Goal: Task Accomplishment & Management: Manage account settings

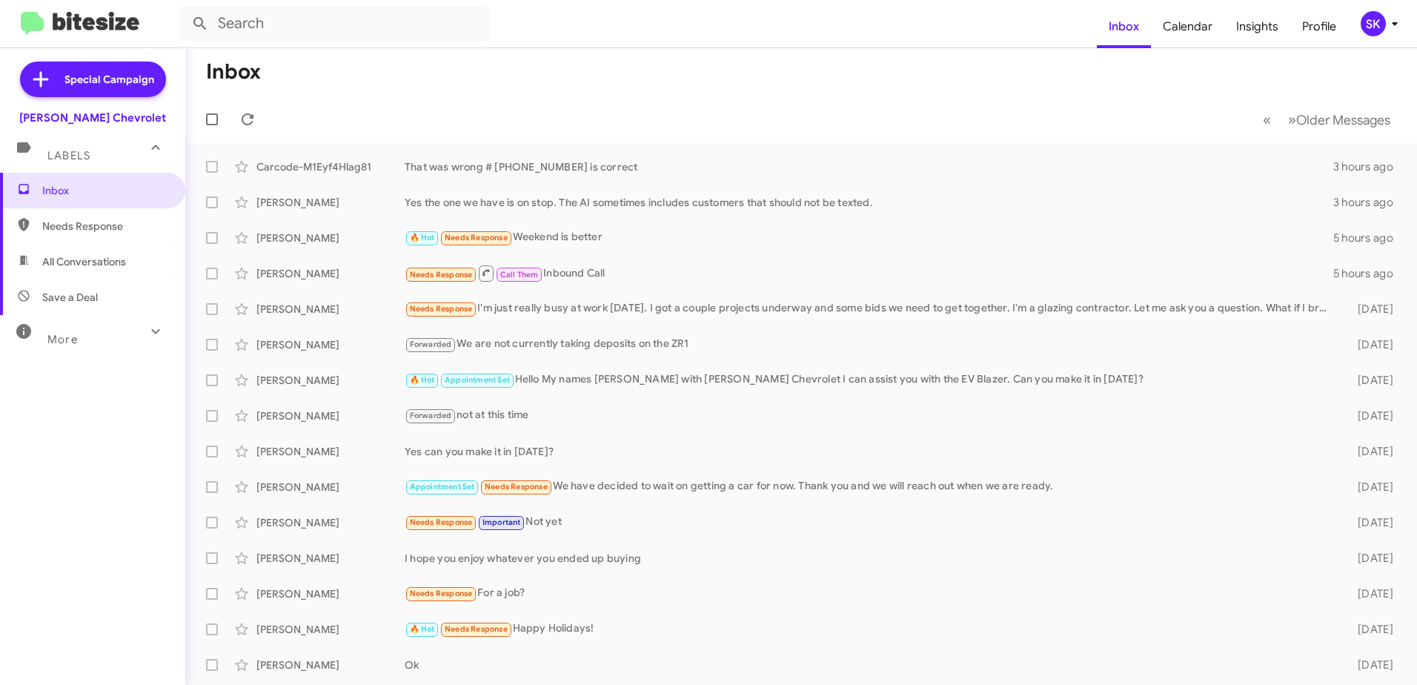
click at [1369, 23] on div "SK" at bounding box center [1372, 23] width 25 height 25
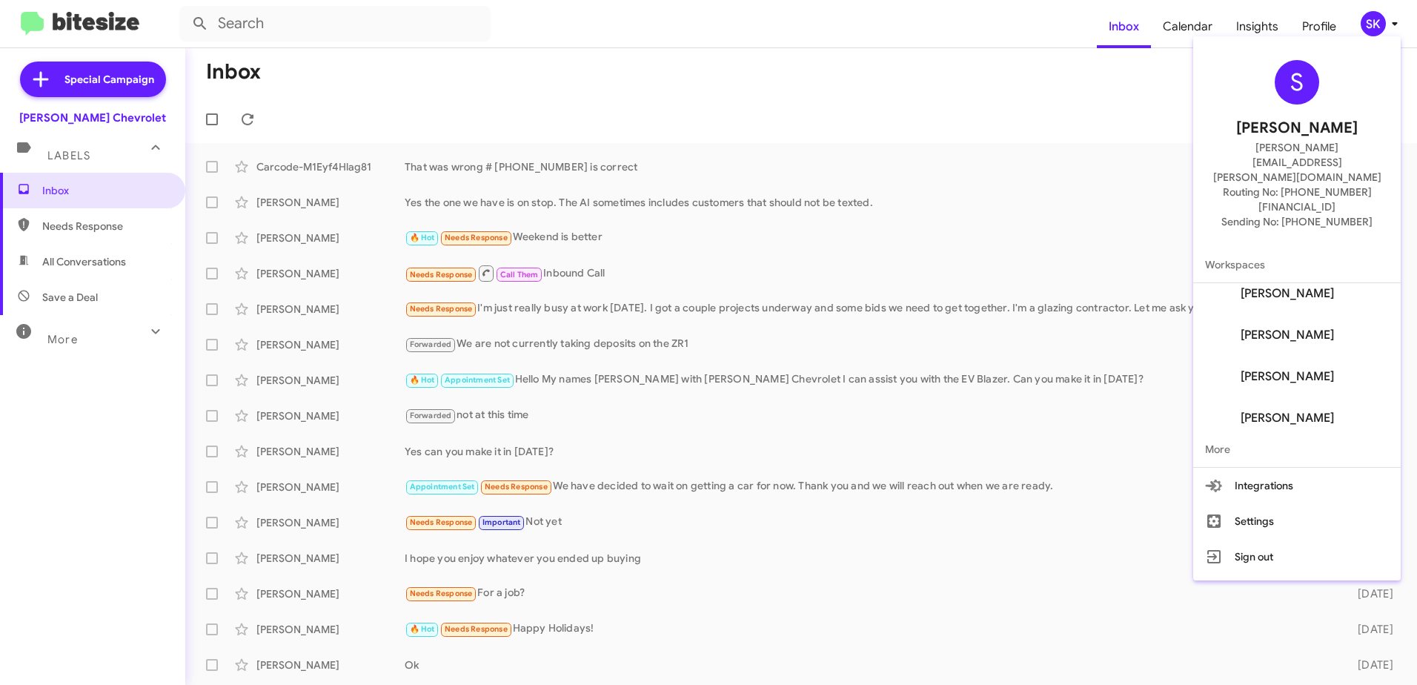
scroll to position [391, 0]
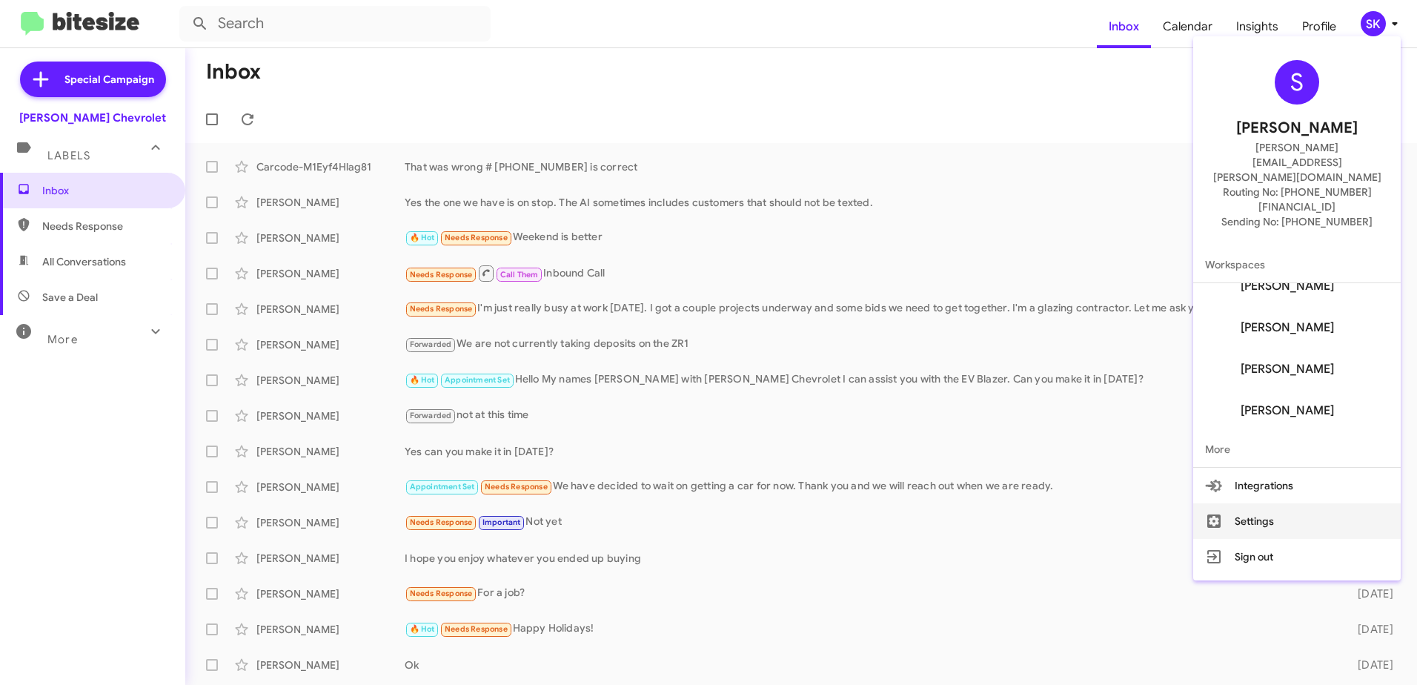
click at [1281, 503] on button "Settings" at bounding box center [1296, 521] width 207 height 36
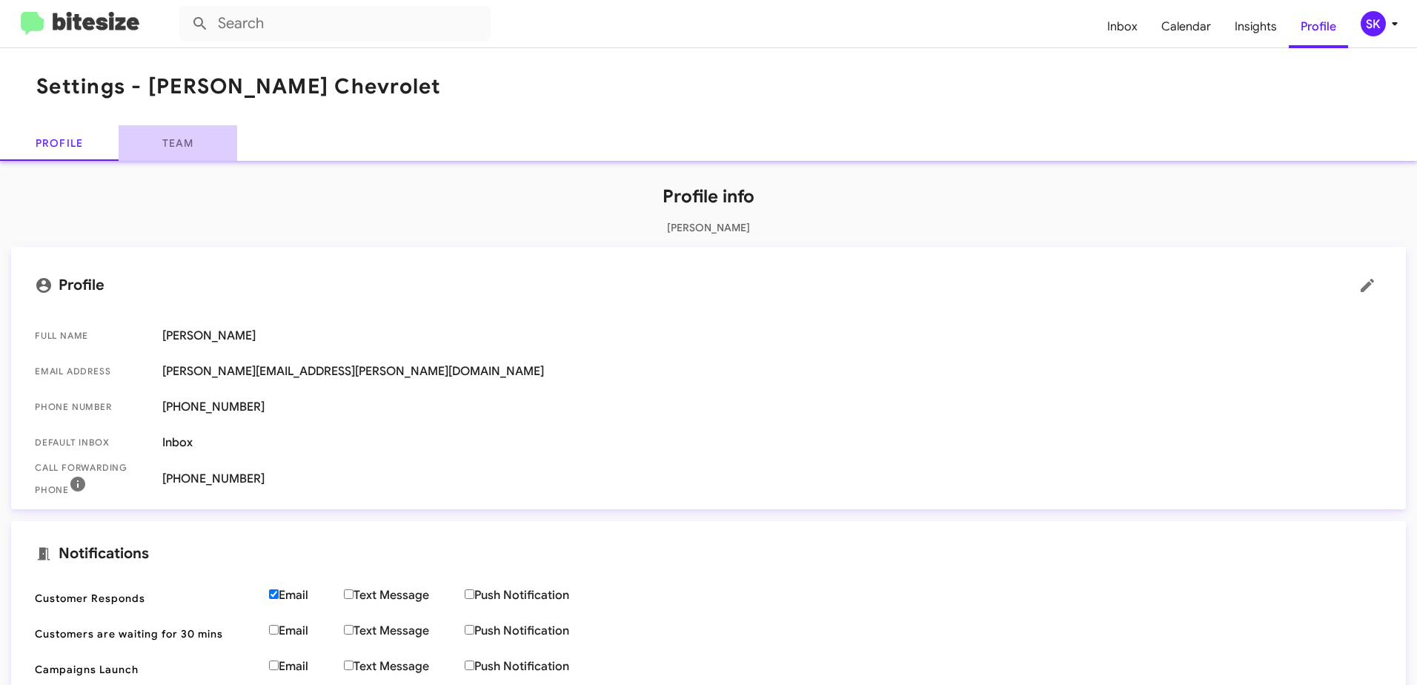
click at [196, 142] on link "Team" at bounding box center [178, 143] width 119 height 36
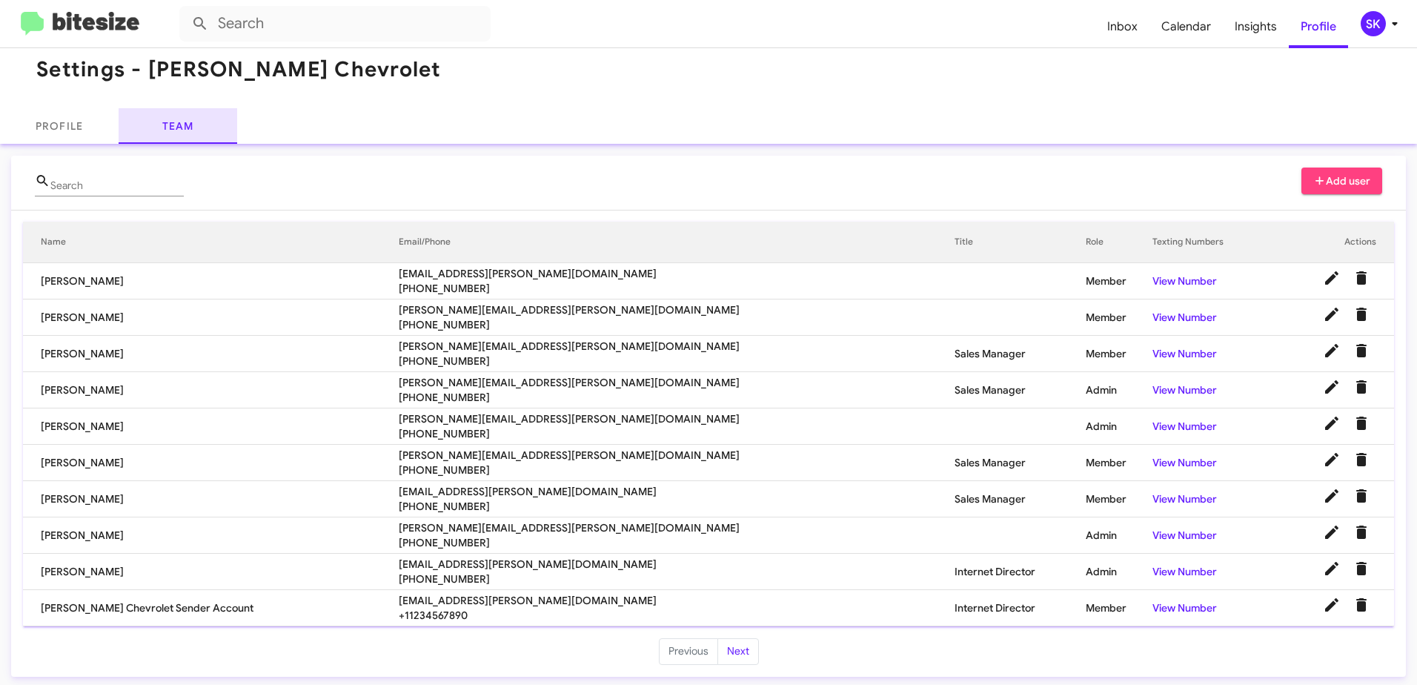
scroll to position [21, 0]
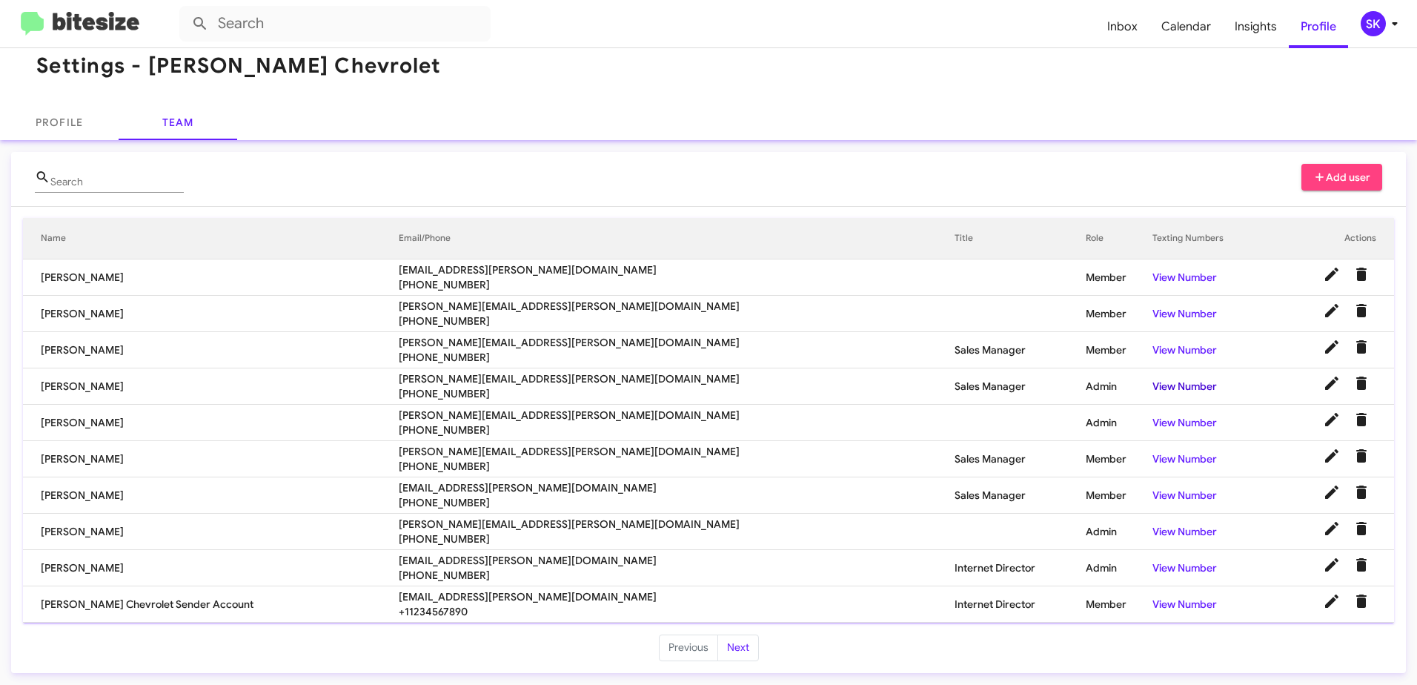
click at [1152, 387] on link "View Number" at bounding box center [1184, 385] width 64 height 13
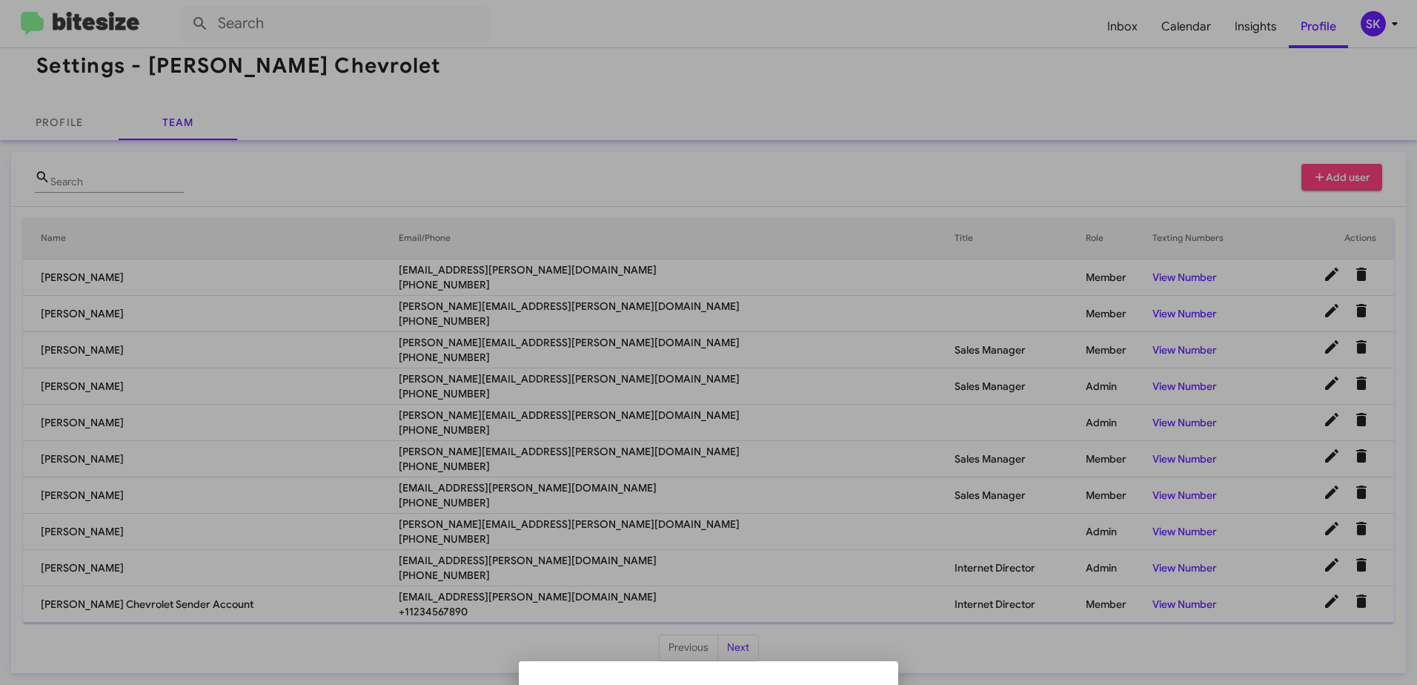
click at [809, 669] on ul at bounding box center [709, 673] width 356 height 12
click at [883, 612] on div at bounding box center [708, 342] width 1417 height 685
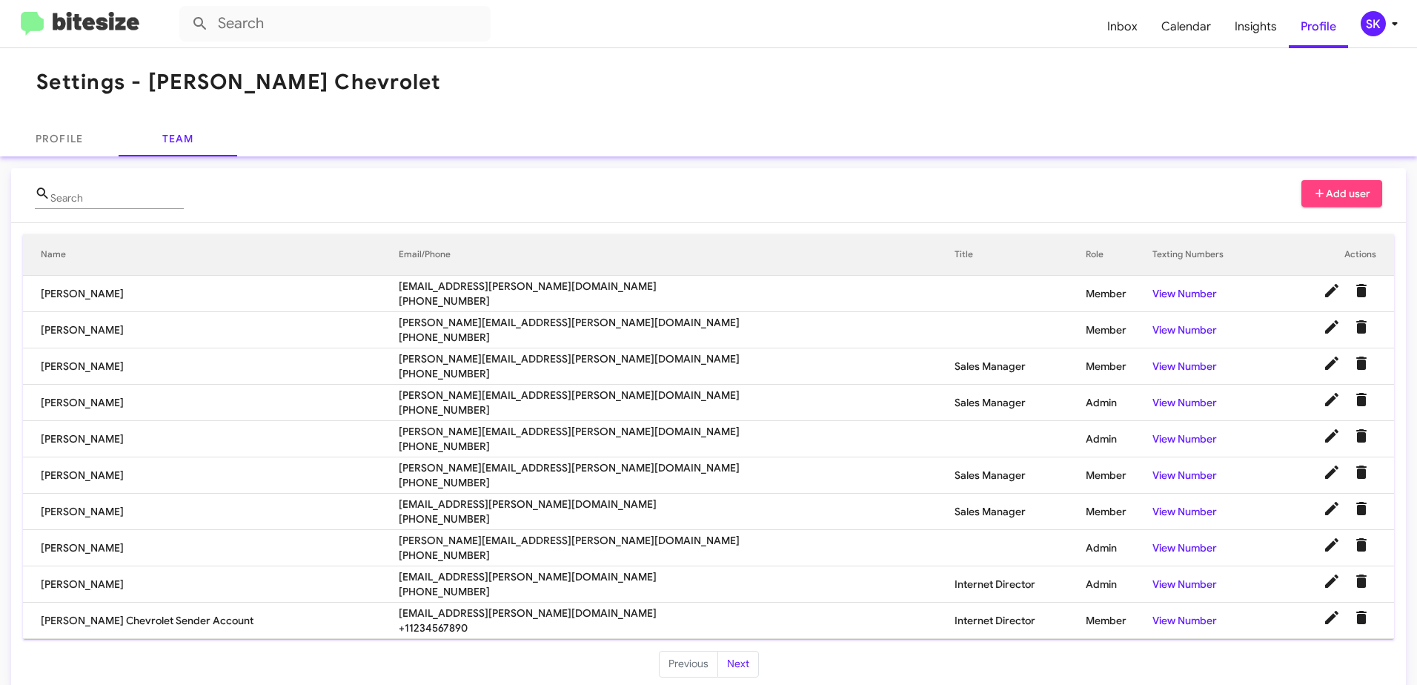
scroll to position [0, 0]
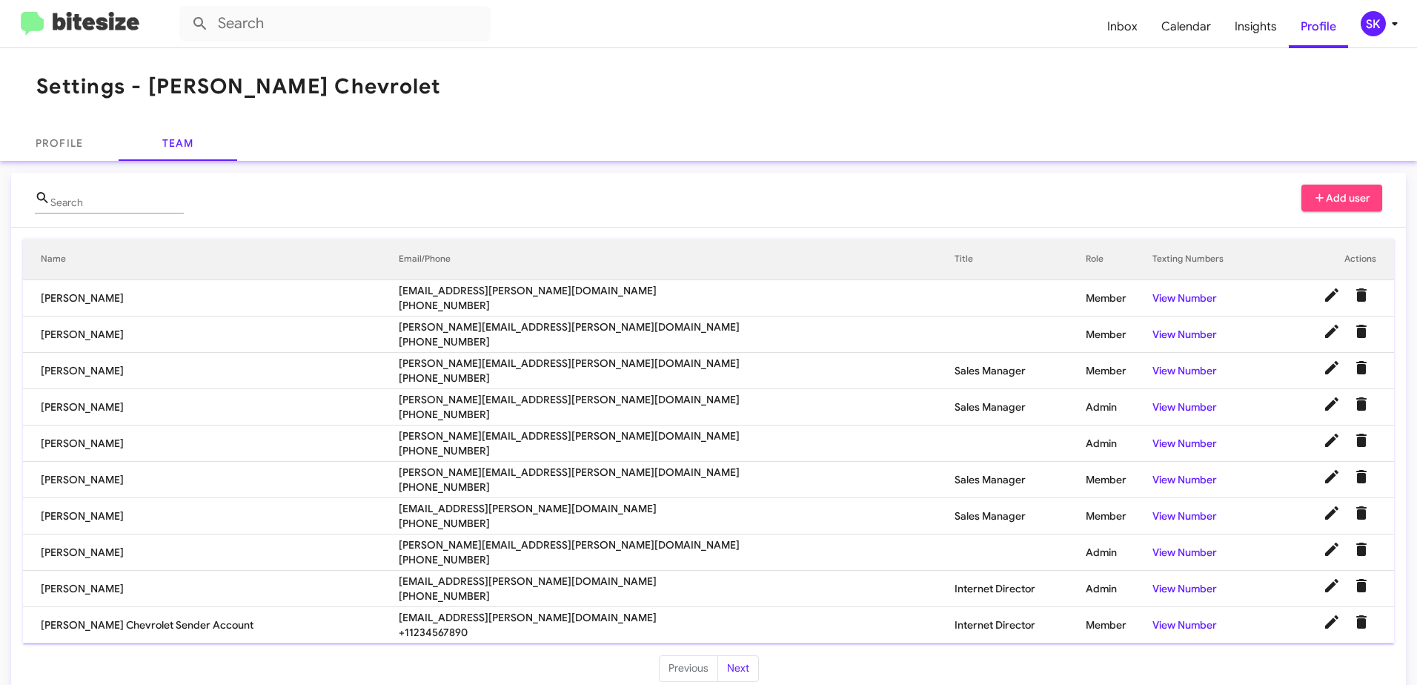
click at [93, 408] on td "[PERSON_NAME]" at bounding box center [211, 407] width 376 height 36
click at [1323, 399] on icon at bounding box center [1332, 404] width 18 height 18
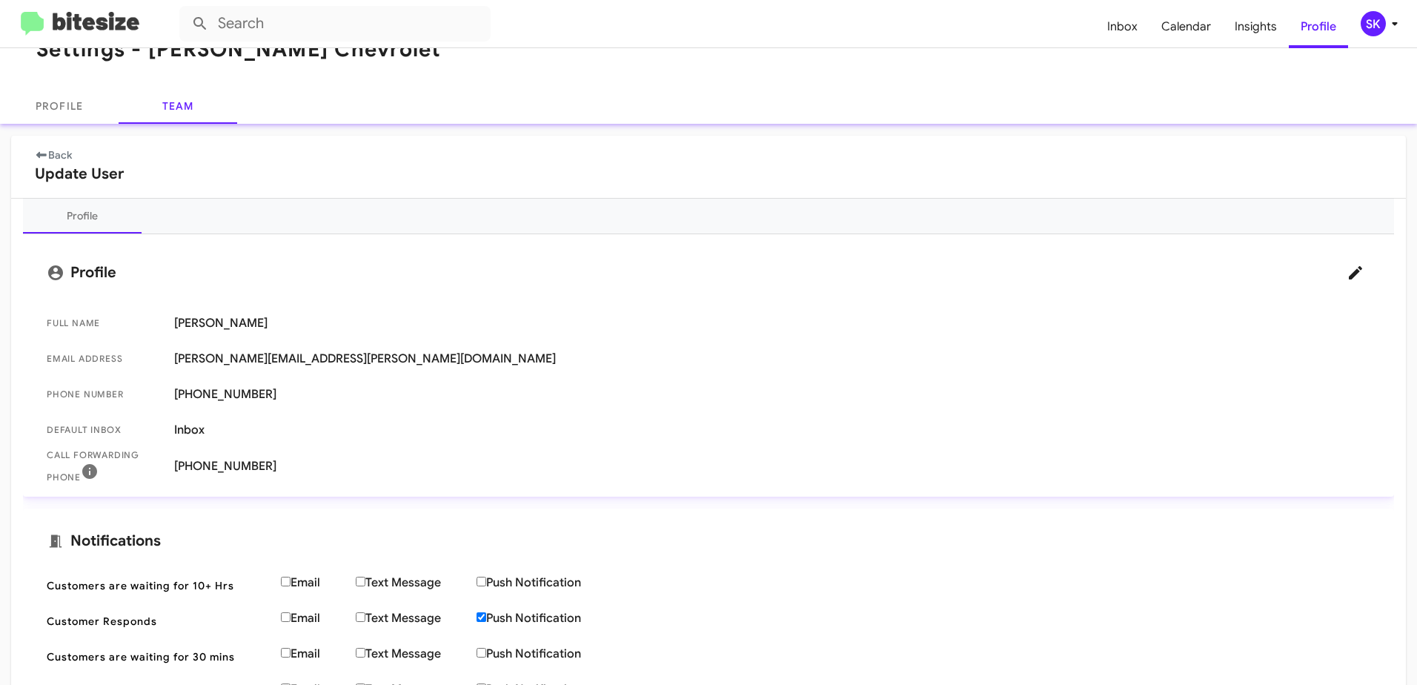
scroll to position [74, 0]
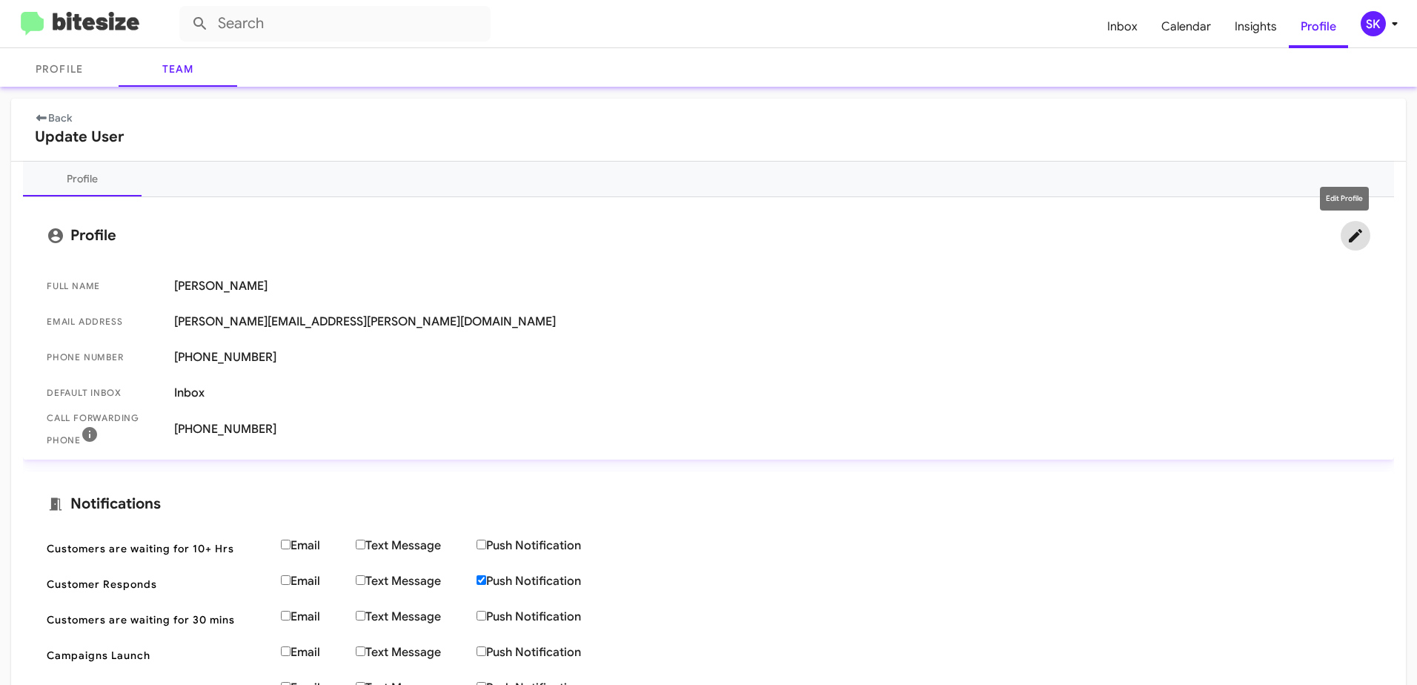
click at [1349, 235] on icon at bounding box center [1355, 235] width 13 height 13
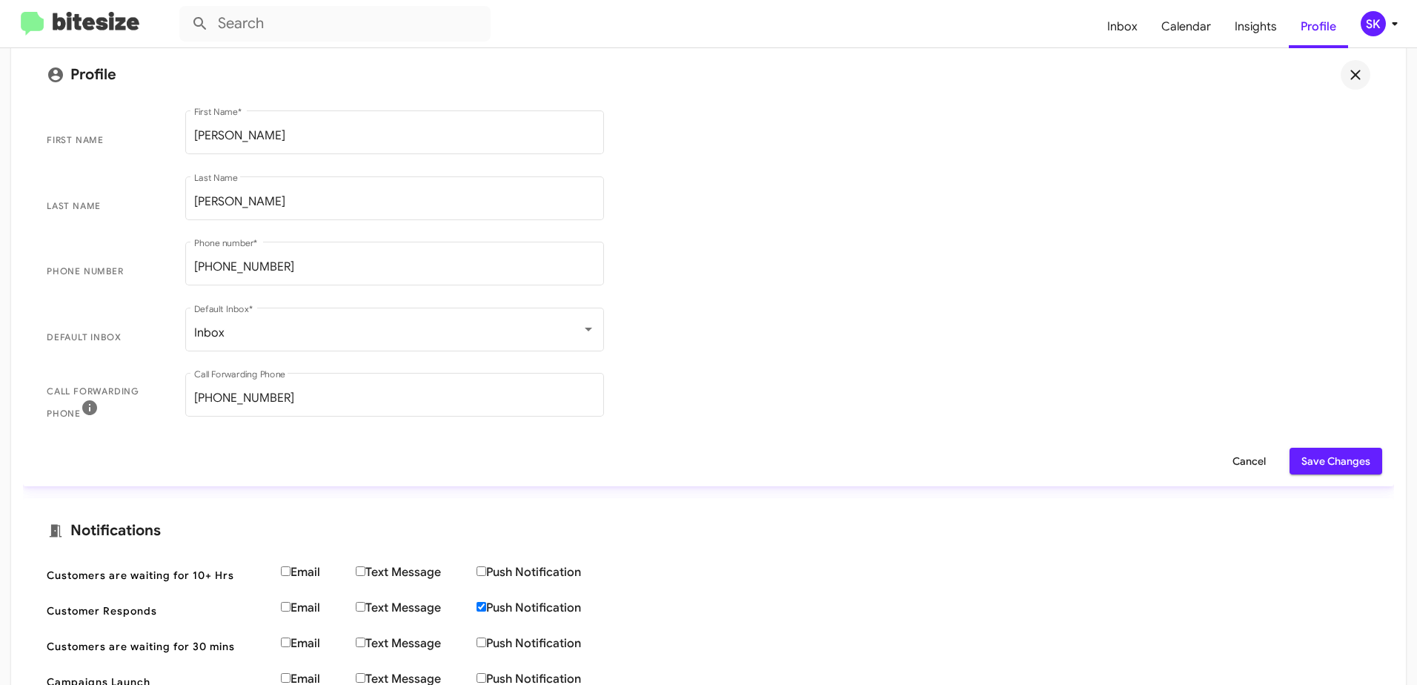
scroll to position [0, 0]
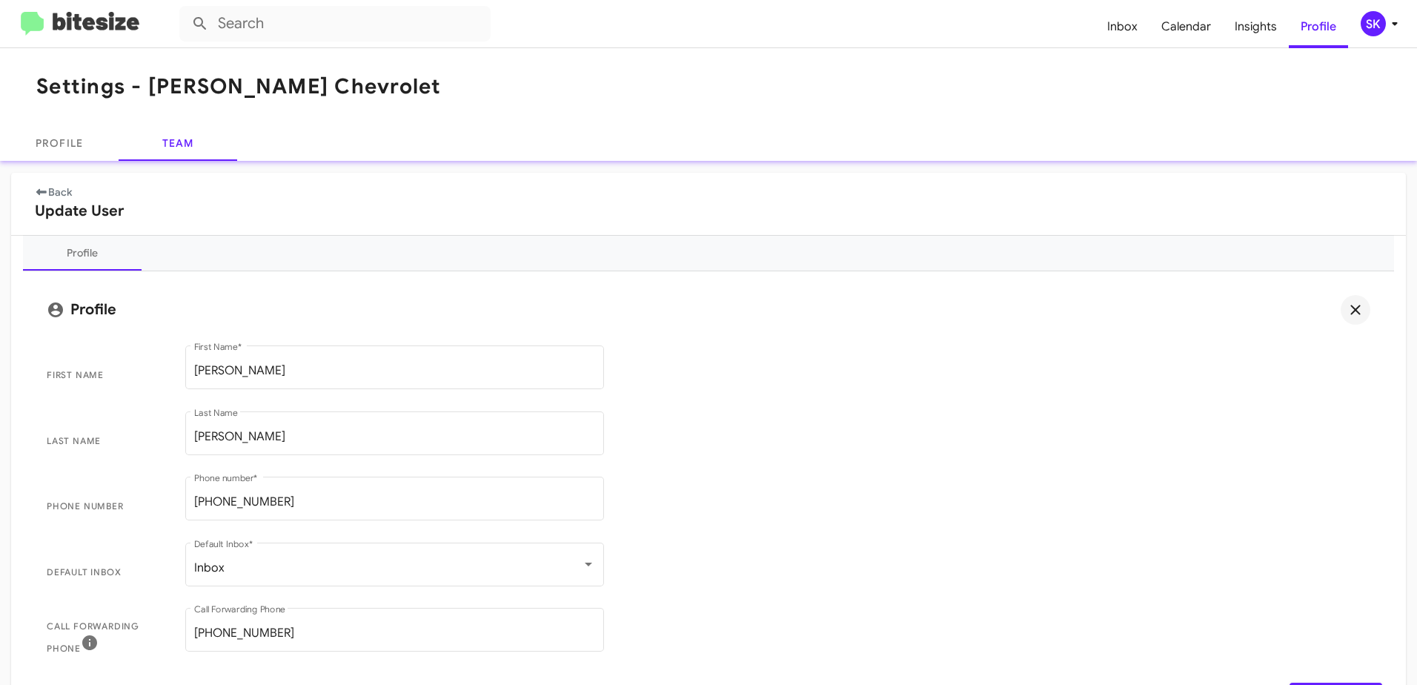
click at [43, 192] on icon at bounding box center [41, 191] width 10 height 7
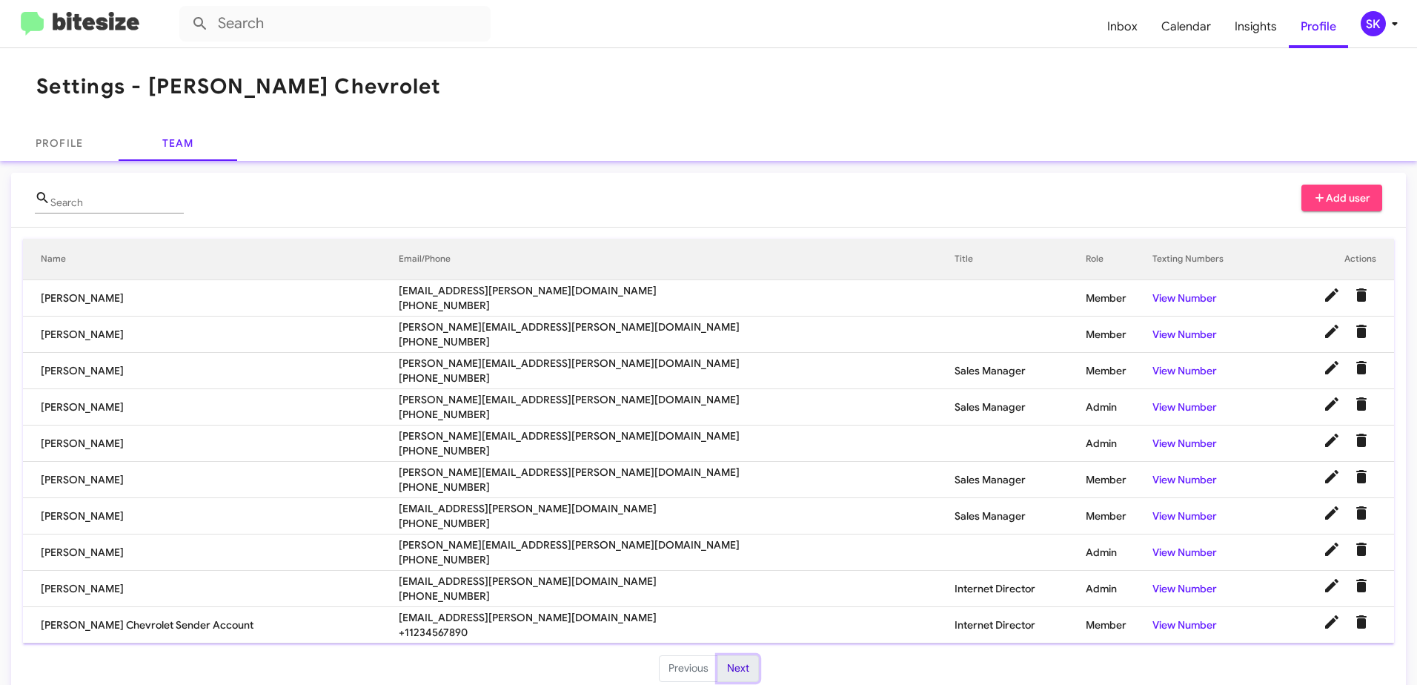
click at [744, 674] on button "Next" at bounding box center [737, 668] width 41 height 27
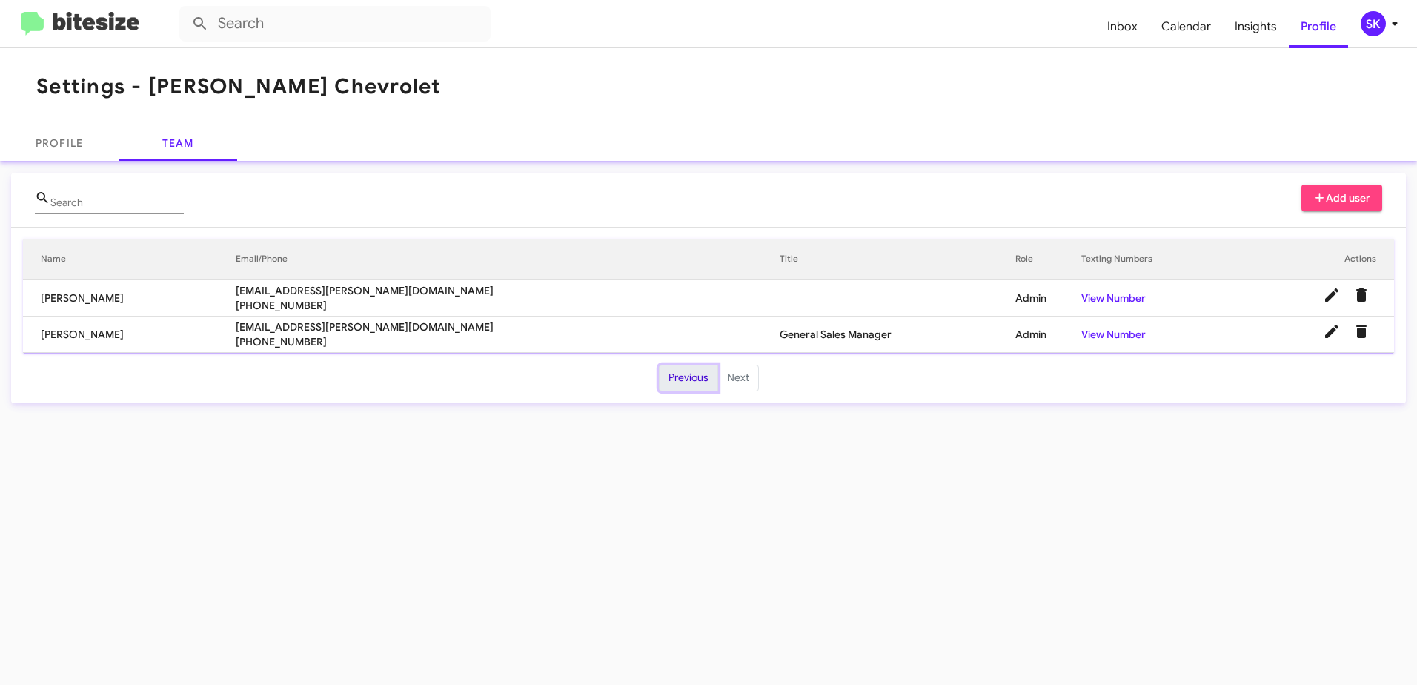
click at [688, 379] on button "Previous" at bounding box center [688, 378] width 59 height 27
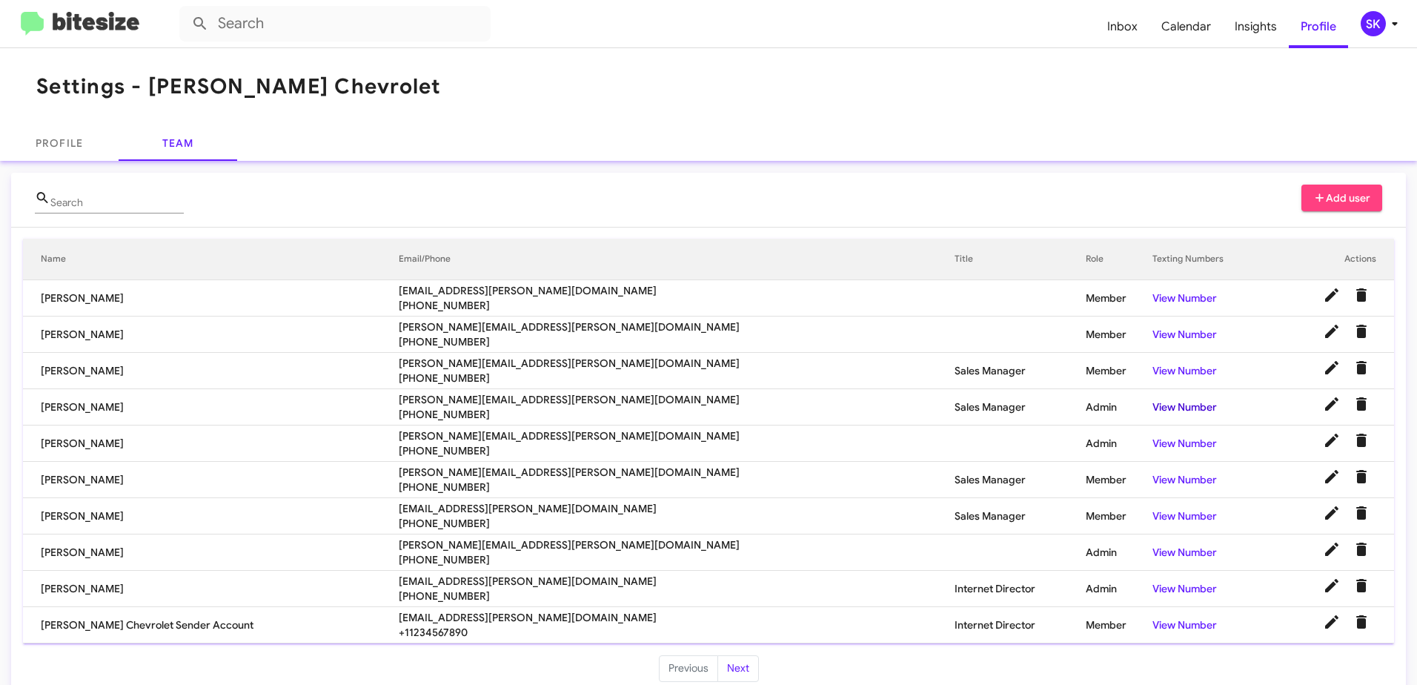
click at [1152, 401] on link "View Number" at bounding box center [1184, 406] width 64 height 13
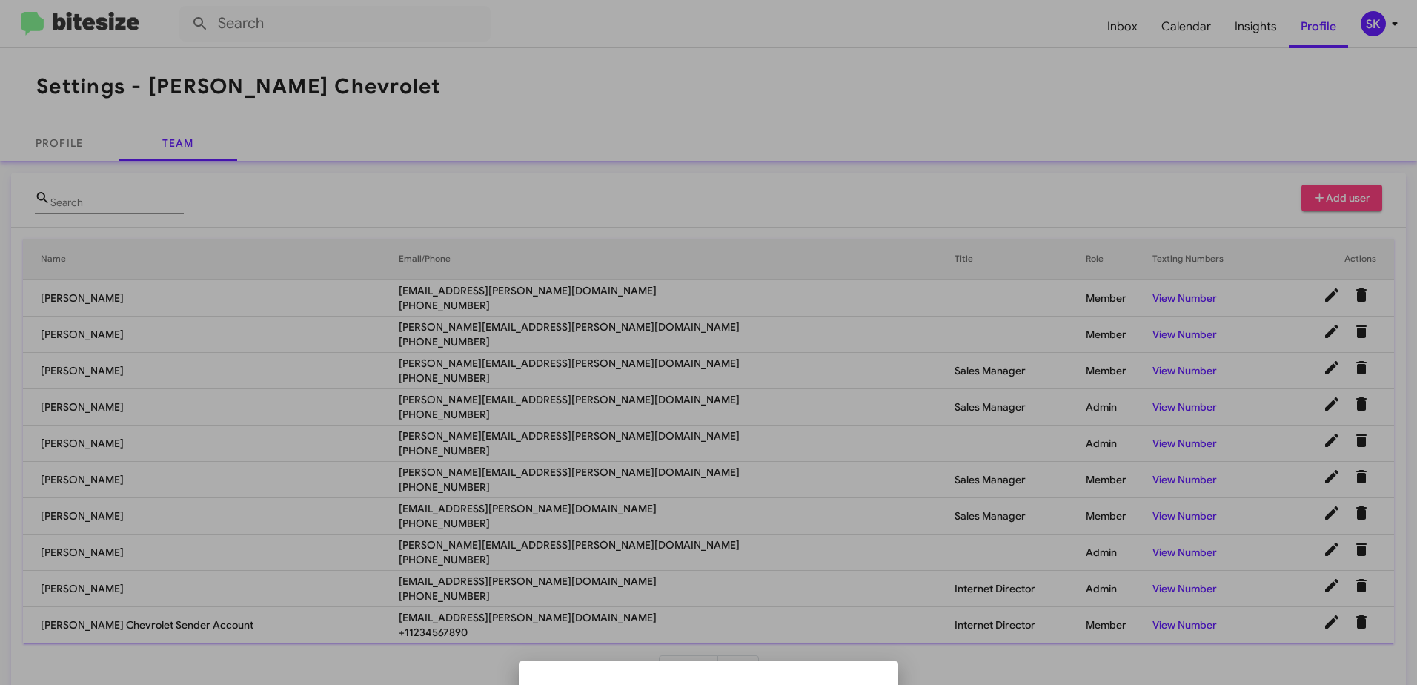
click at [758, 678] on ul at bounding box center [709, 673] width 356 height 12
click at [1289, 390] on div at bounding box center [708, 342] width 1417 height 685
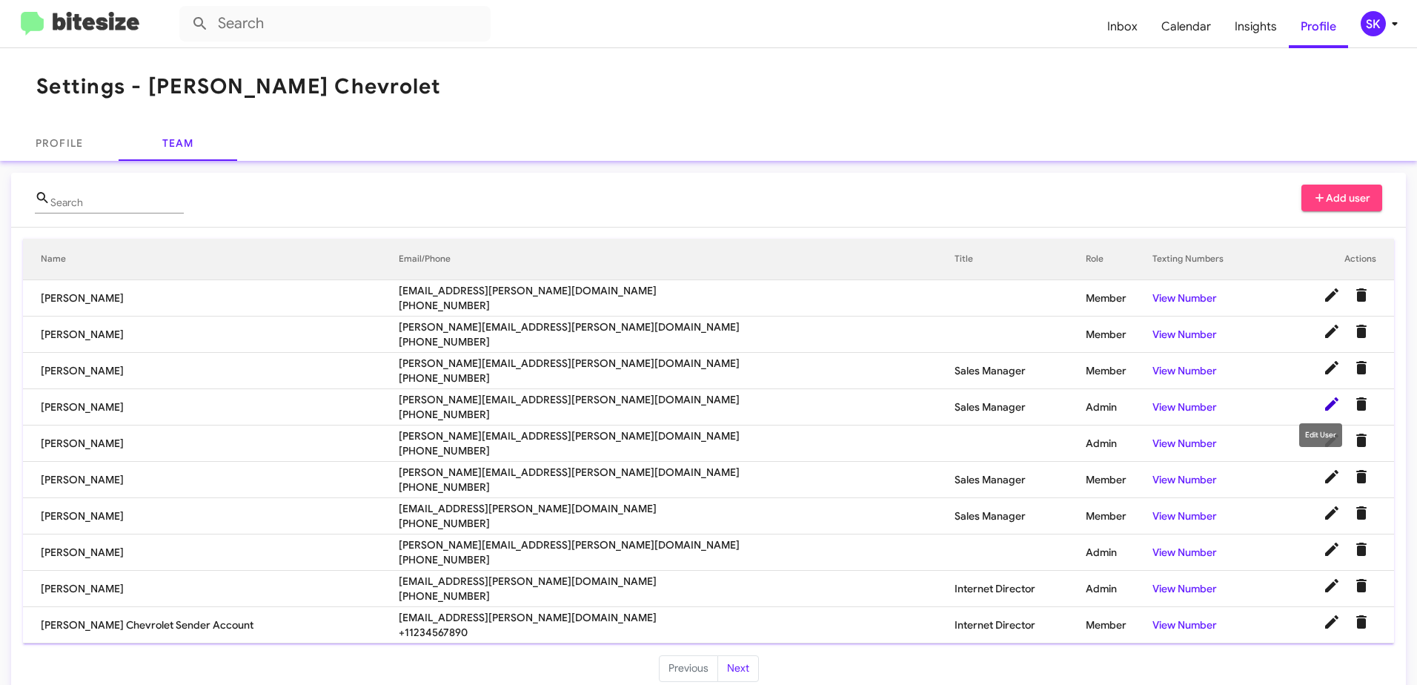
click at [1325, 407] on icon at bounding box center [1331, 403] width 13 height 13
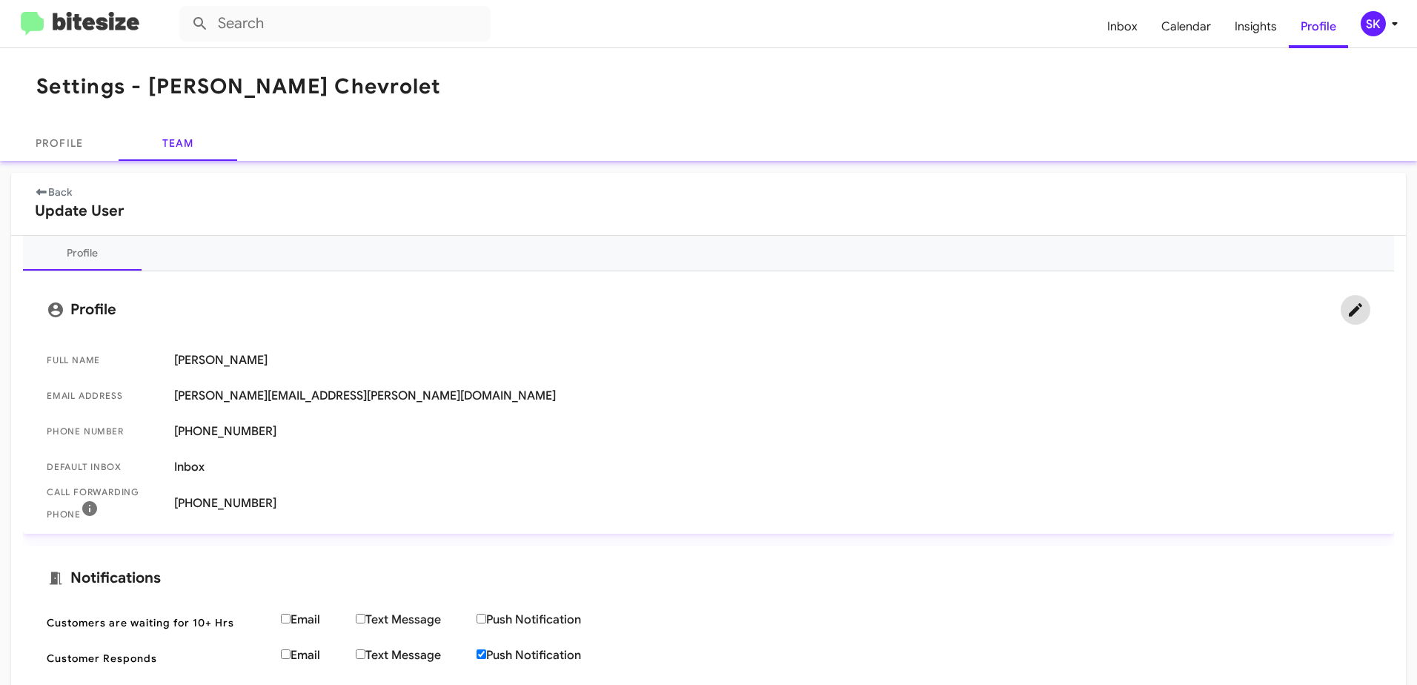
click at [1346, 311] on icon at bounding box center [1355, 310] width 18 height 18
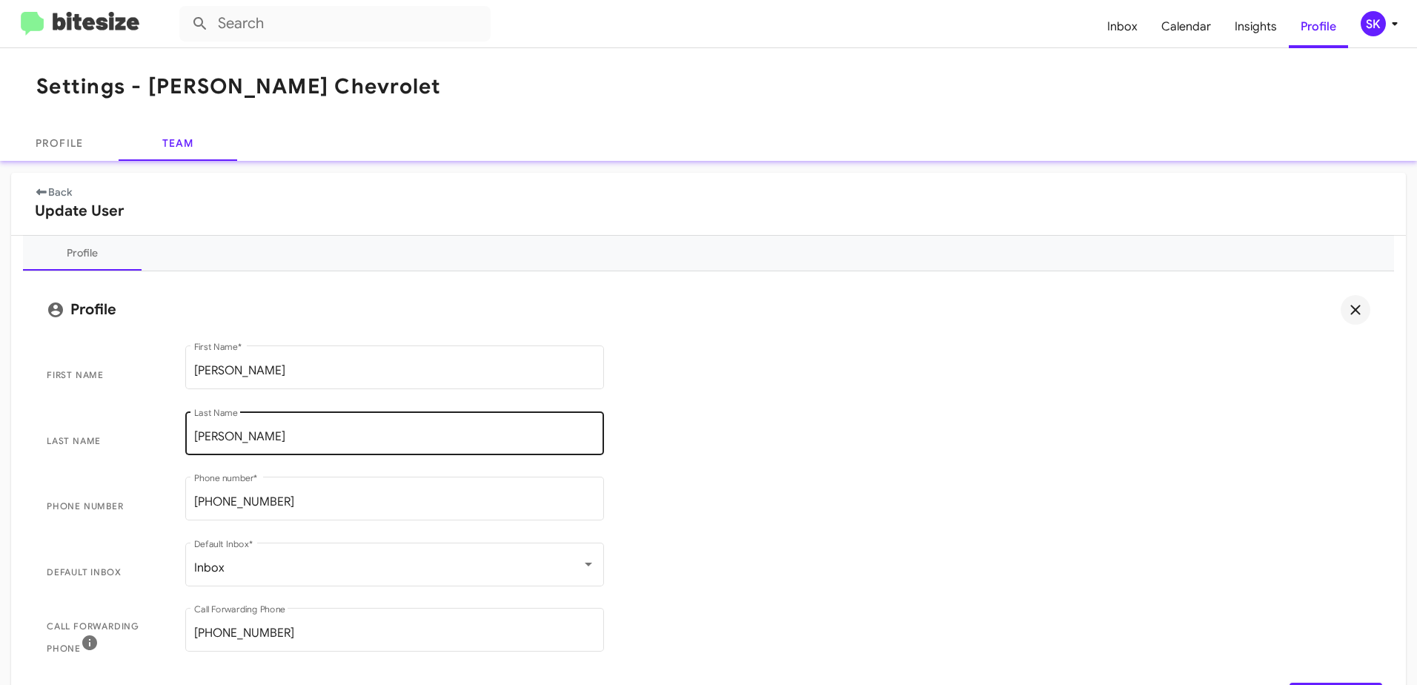
scroll to position [1, 0]
click at [637, 464] on span "Last Name [PERSON_NAME] Last Name" at bounding box center [708, 441] width 1347 height 66
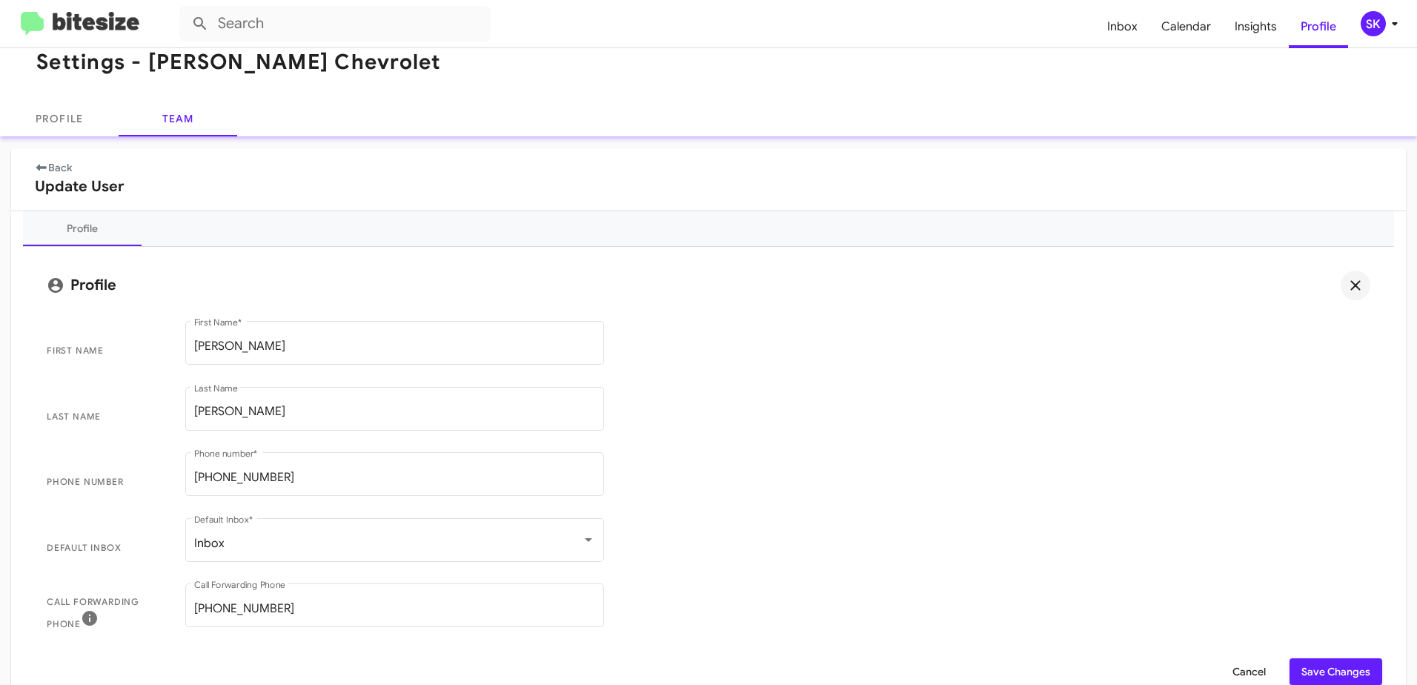
scroll to position [0, 0]
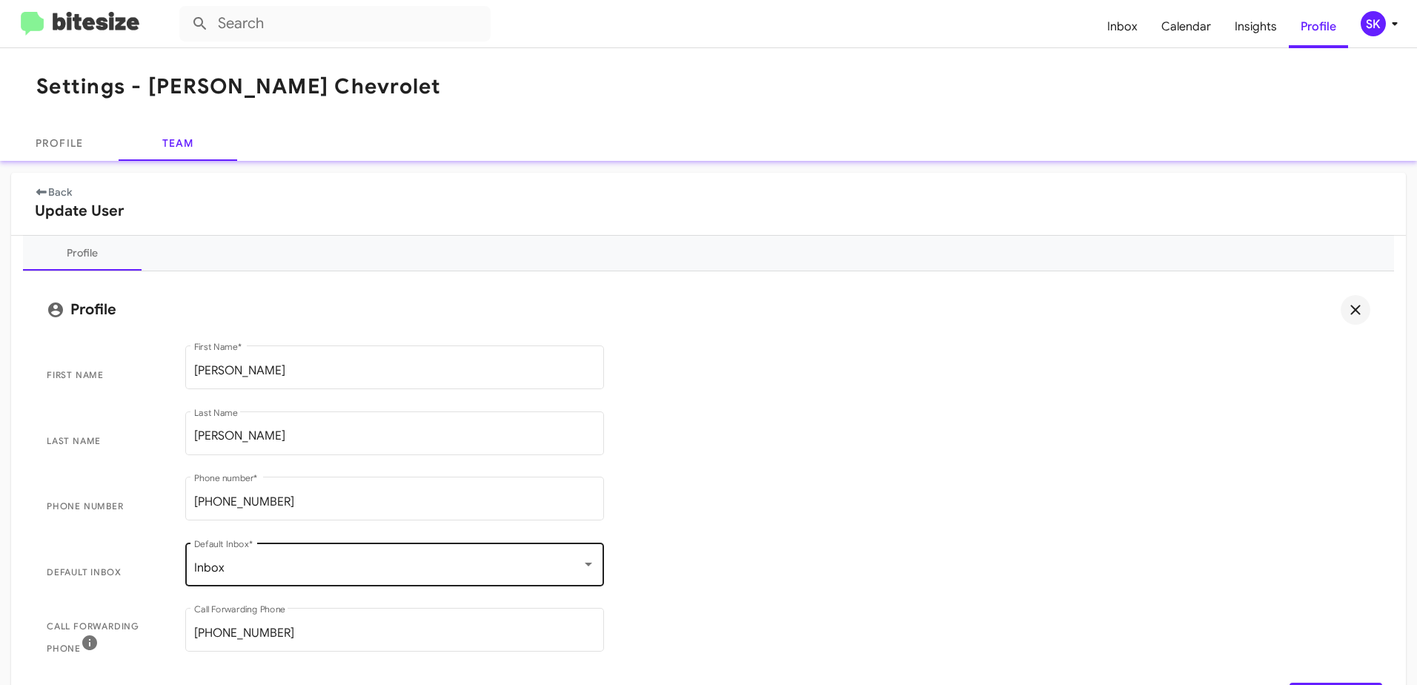
click at [542, 559] on div "Inbox Default Inbox *" at bounding box center [394, 562] width 401 height 47
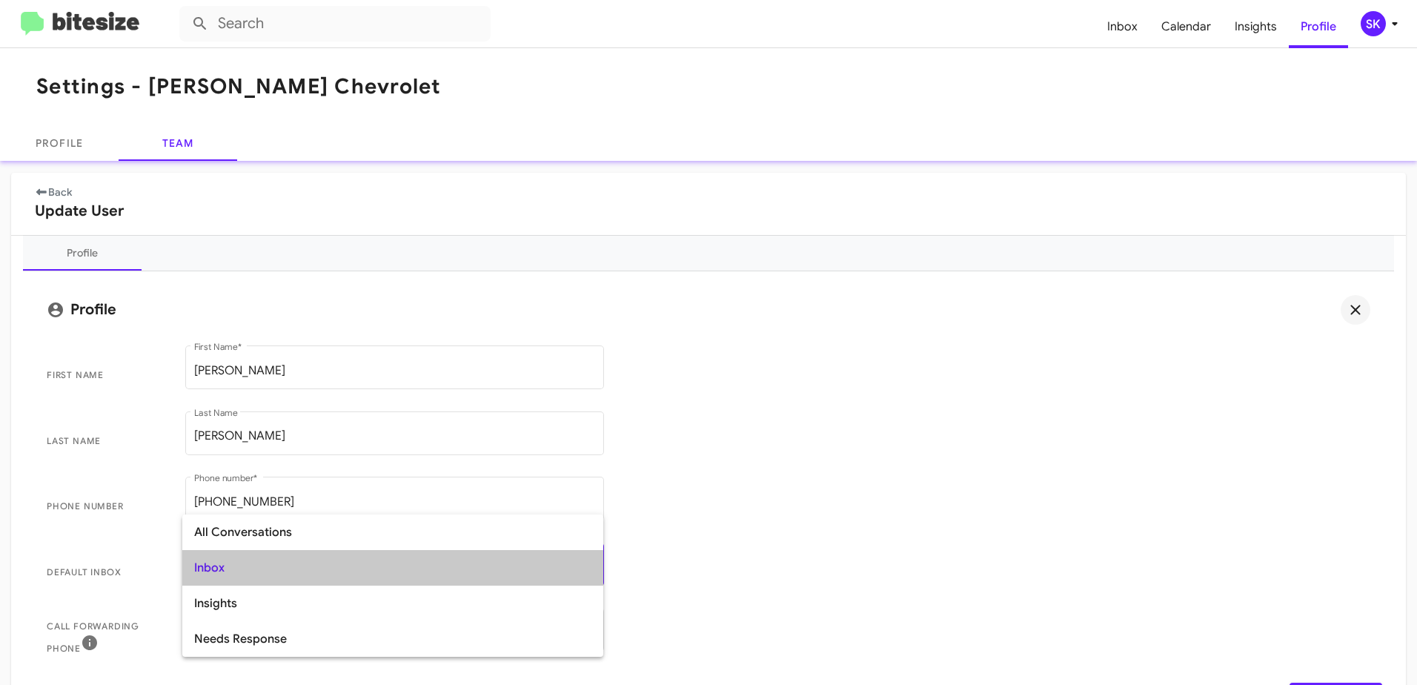
click at [259, 571] on span "Inbox" at bounding box center [392, 568] width 397 height 36
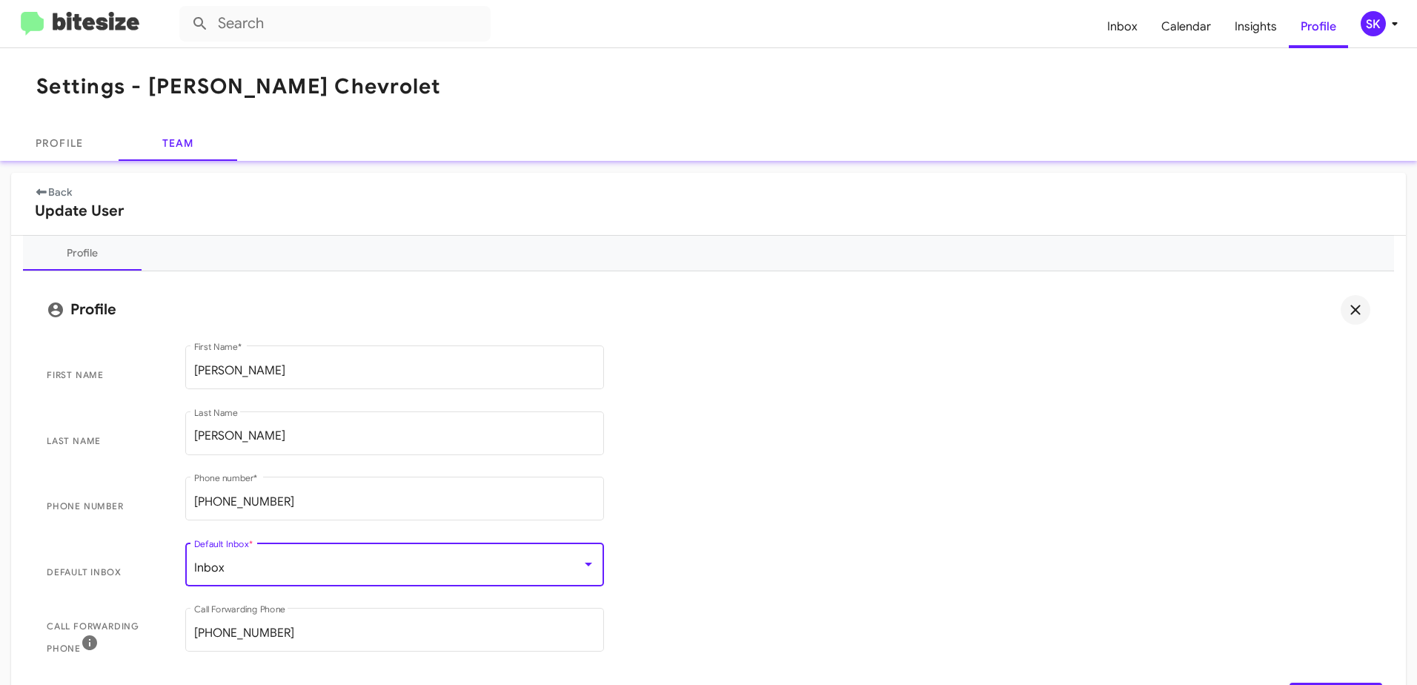
click at [52, 193] on link "Back" at bounding box center [53, 191] width 37 height 13
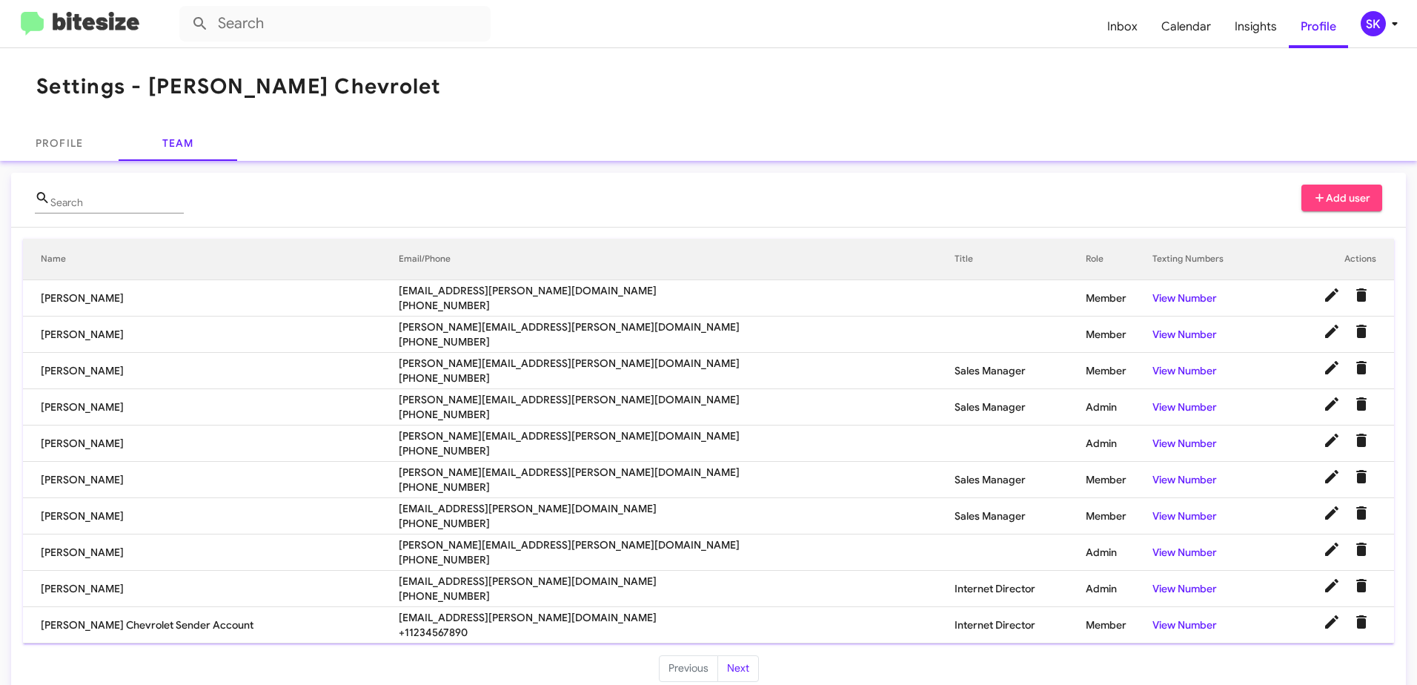
click at [1371, 23] on div "SK" at bounding box center [1372, 23] width 25 height 25
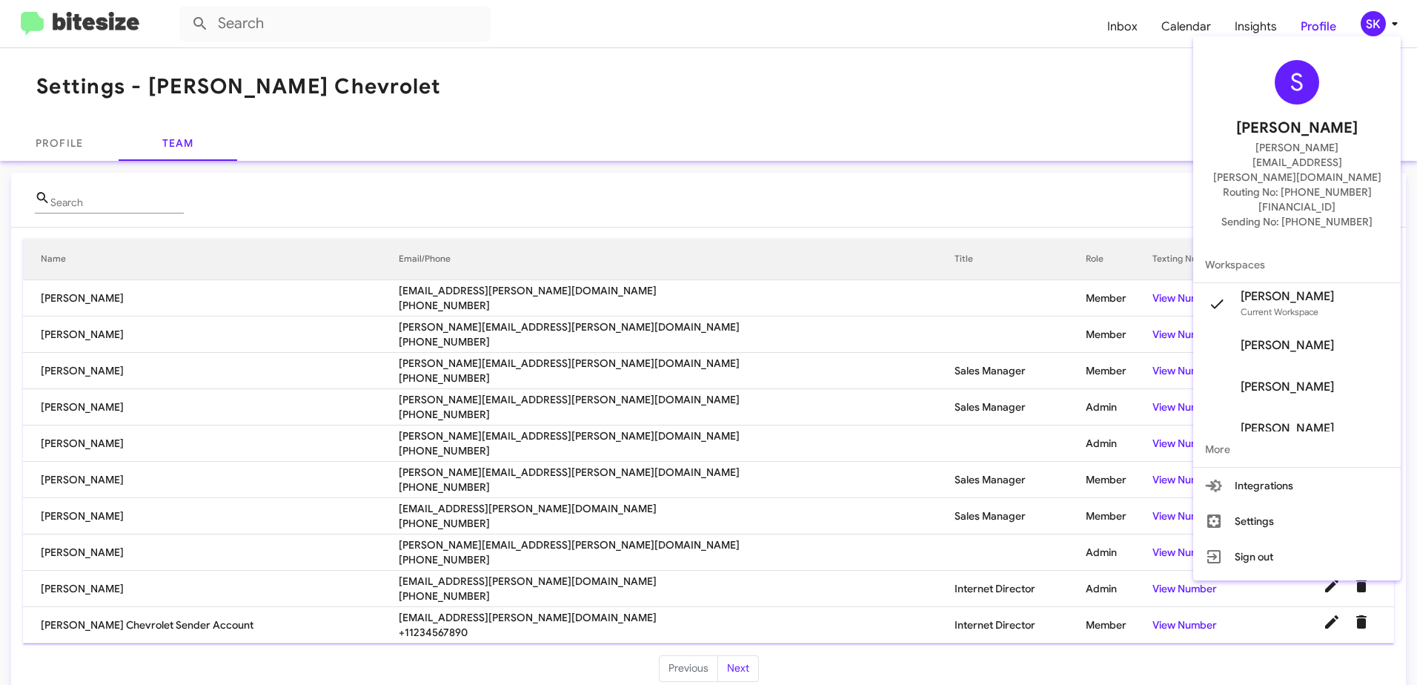
click at [1313, 379] on span "[PERSON_NAME]" at bounding box center [1286, 386] width 93 height 15
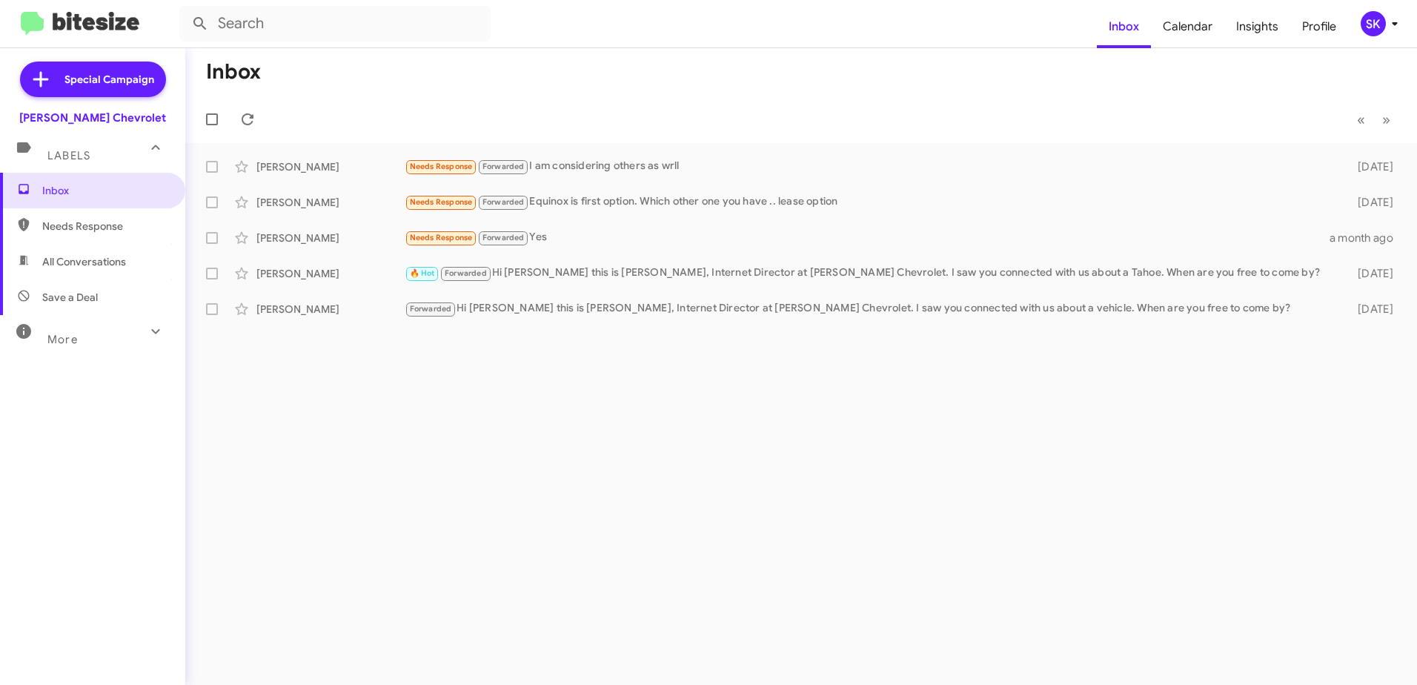
click at [147, 333] on icon at bounding box center [156, 331] width 18 height 18
click at [73, 17] on img at bounding box center [80, 24] width 119 height 24
click at [1260, 35] on span "Insights" at bounding box center [1257, 26] width 66 height 43
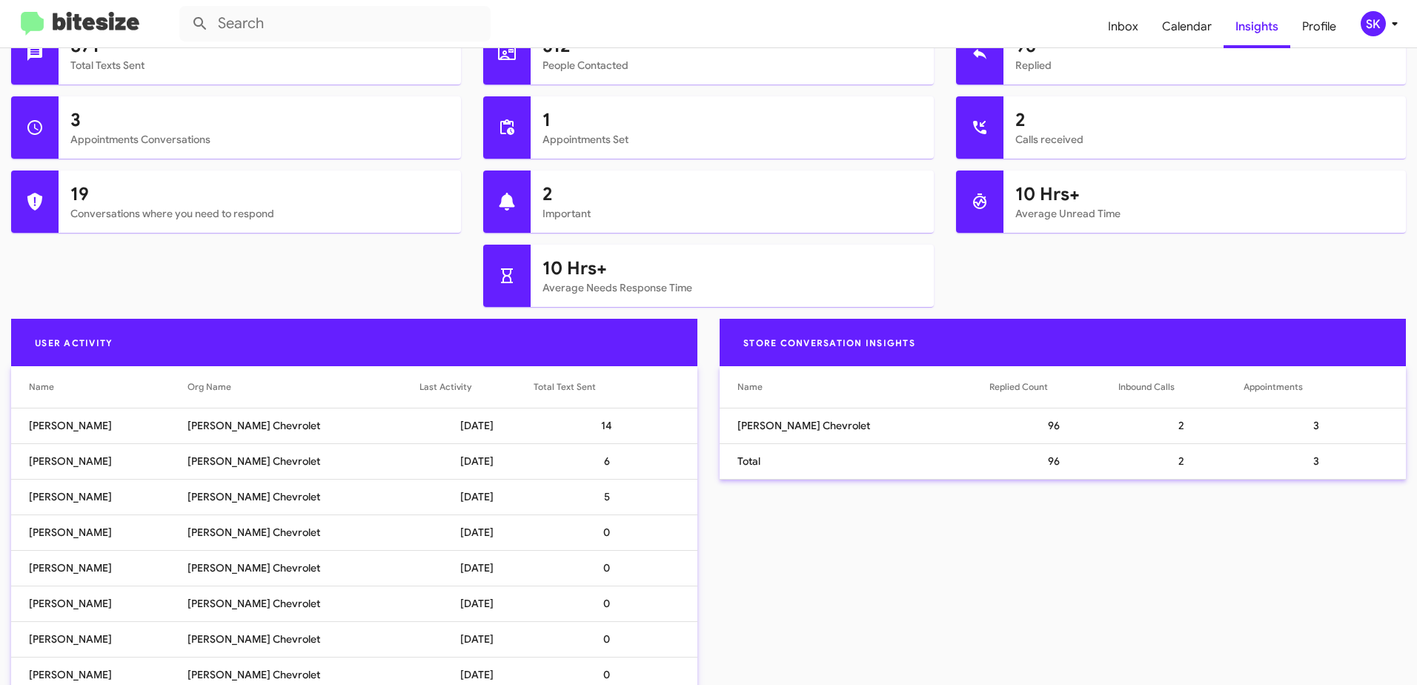
scroll to position [222, 0]
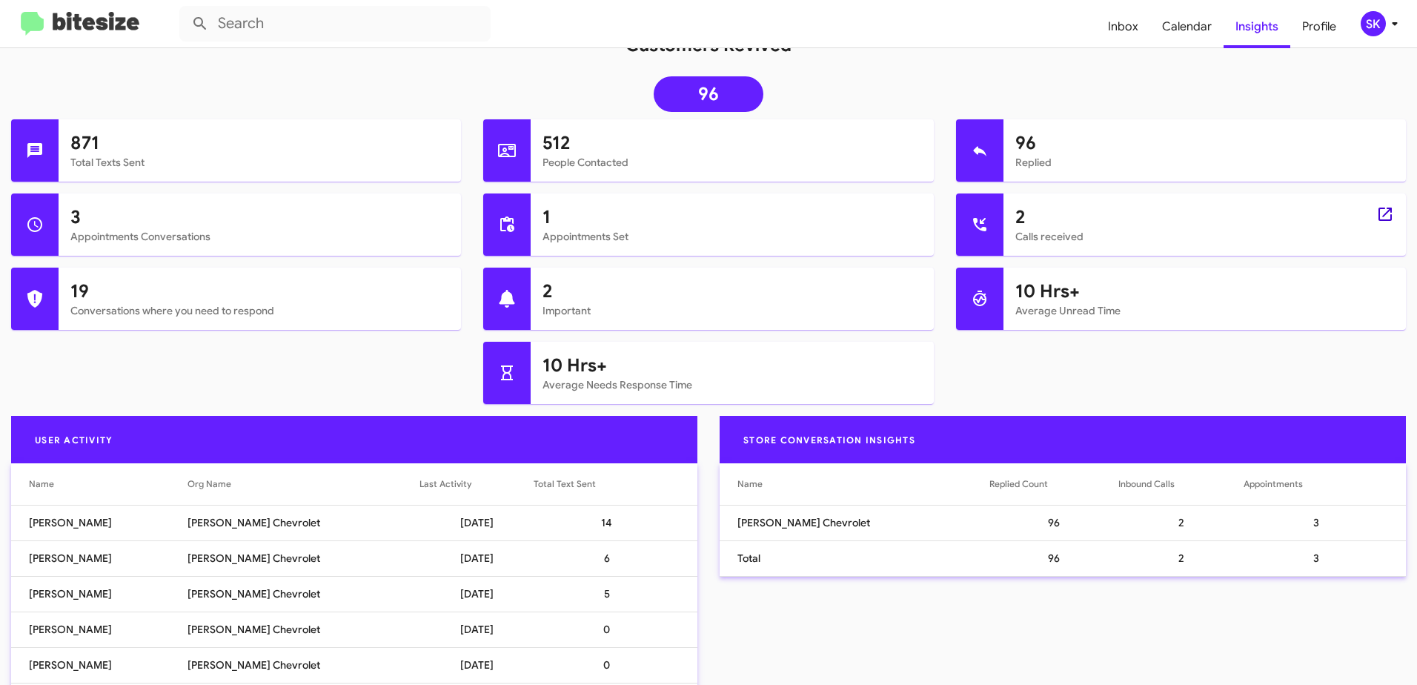
click at [1376, 210] on icon at bounding box center [1385, 214] width 18 height 18
type input "in:phone-call"
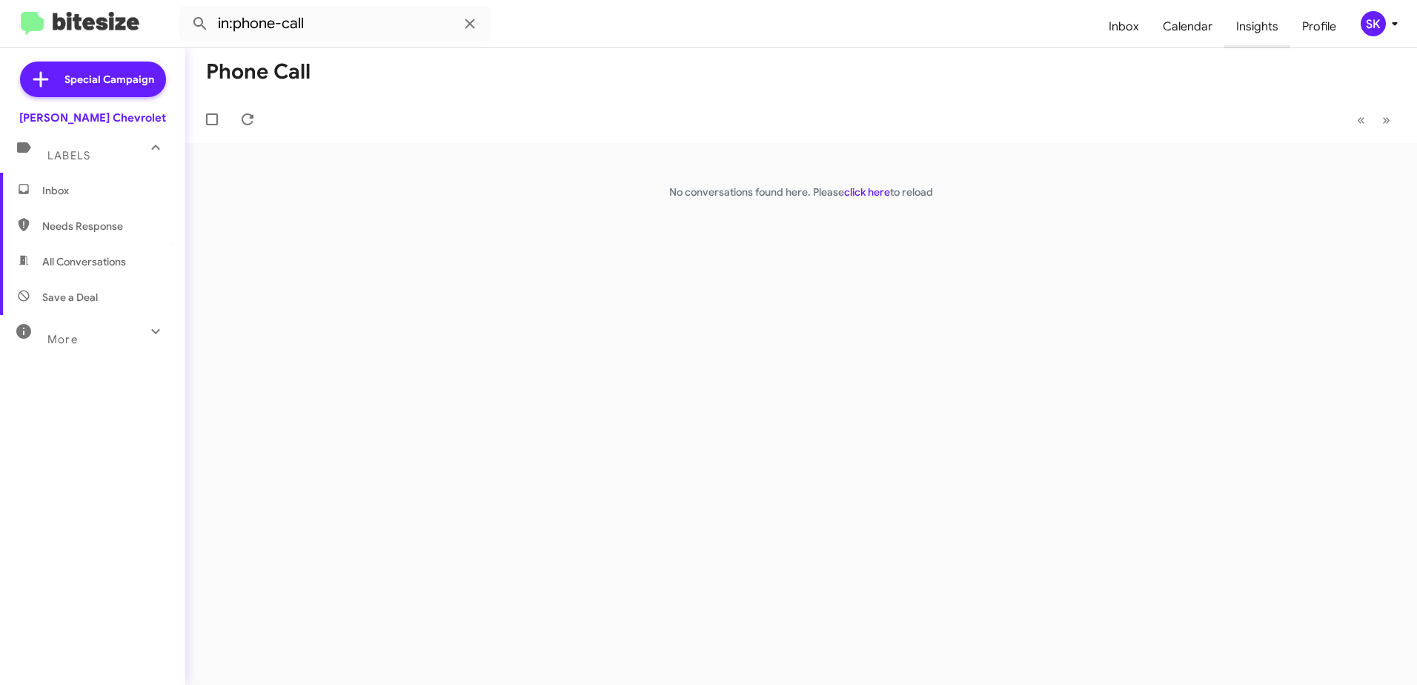
click at [1253, 34] on span "Insights" at bounding box center [1257, 26] width 66 height 43
